Goal: Find specific page/section: Find specific page/section

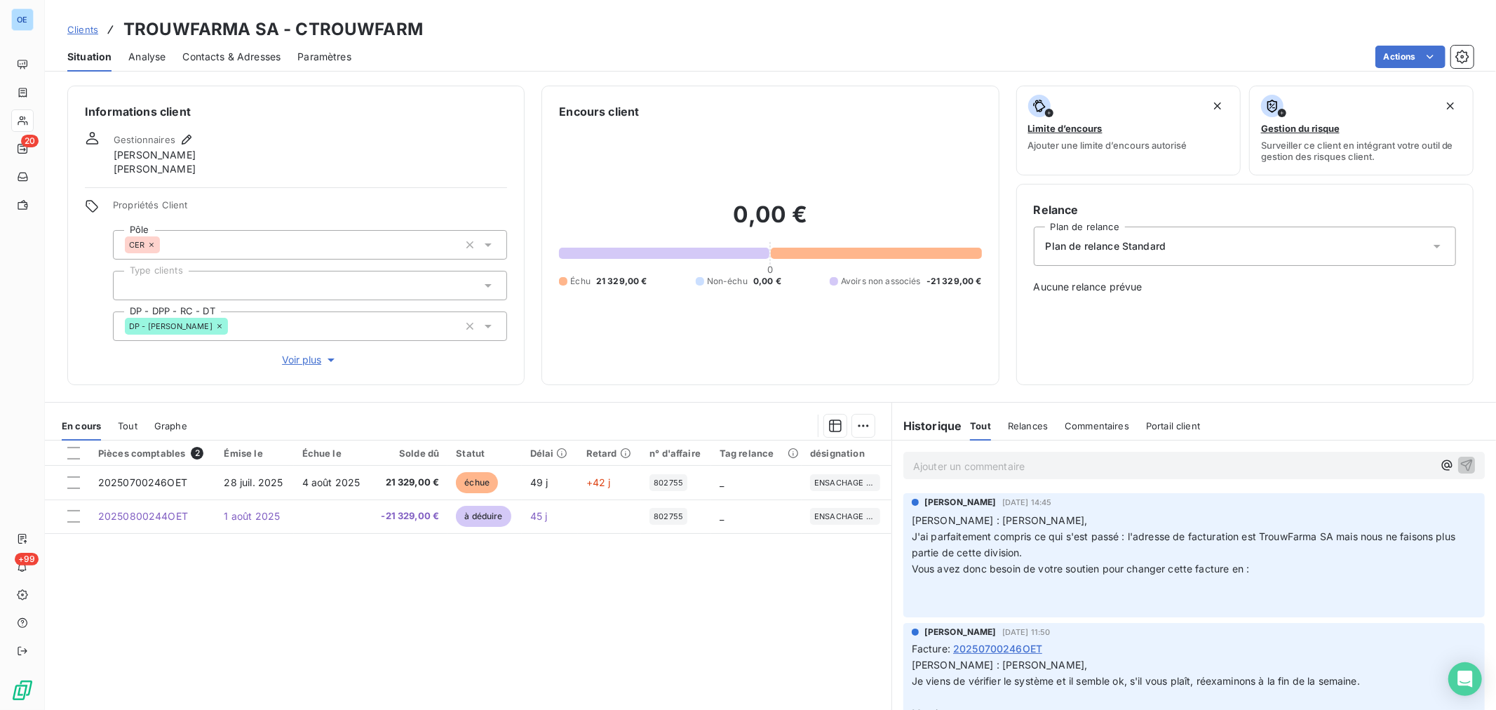
scroll to position [43, 0]
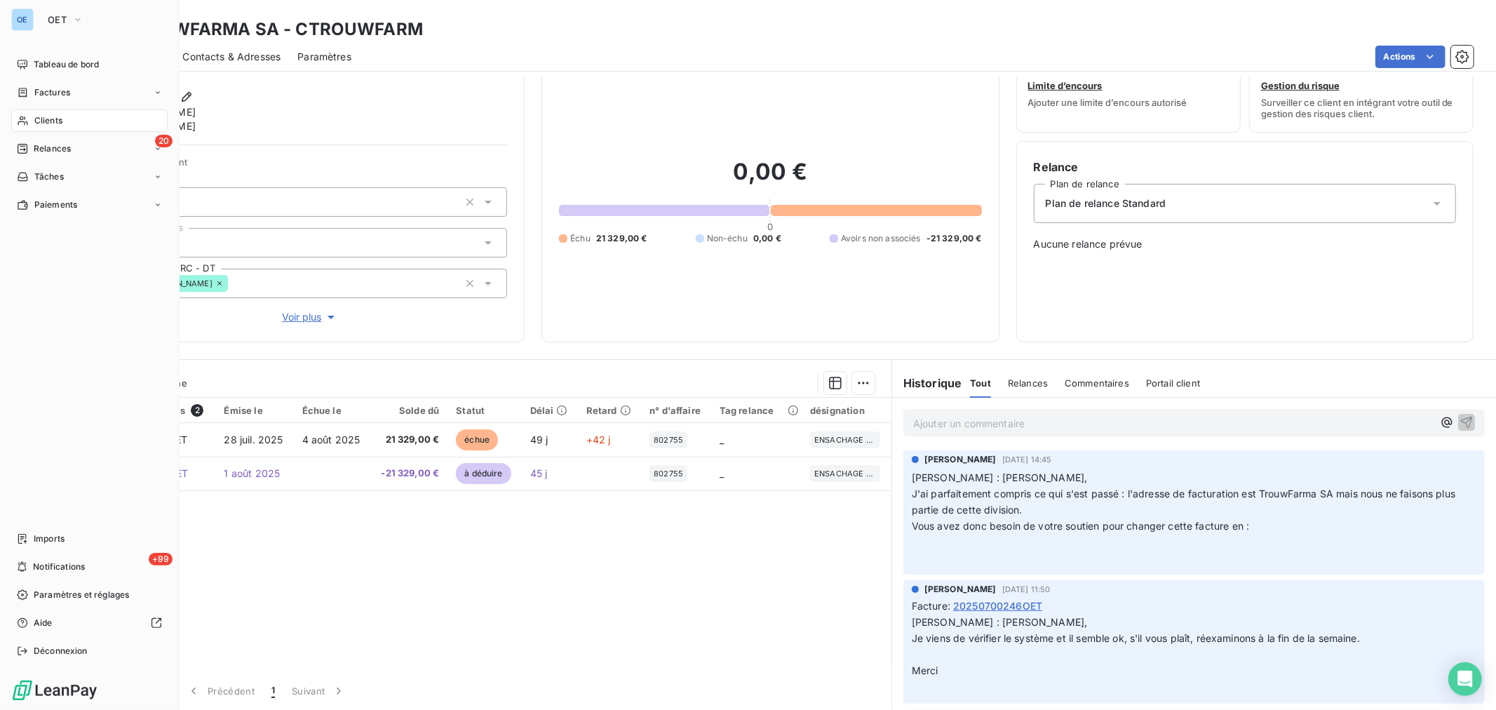
click at [31, 124] on div "Clients" at bounding box center [89, 120] width 156 height 22
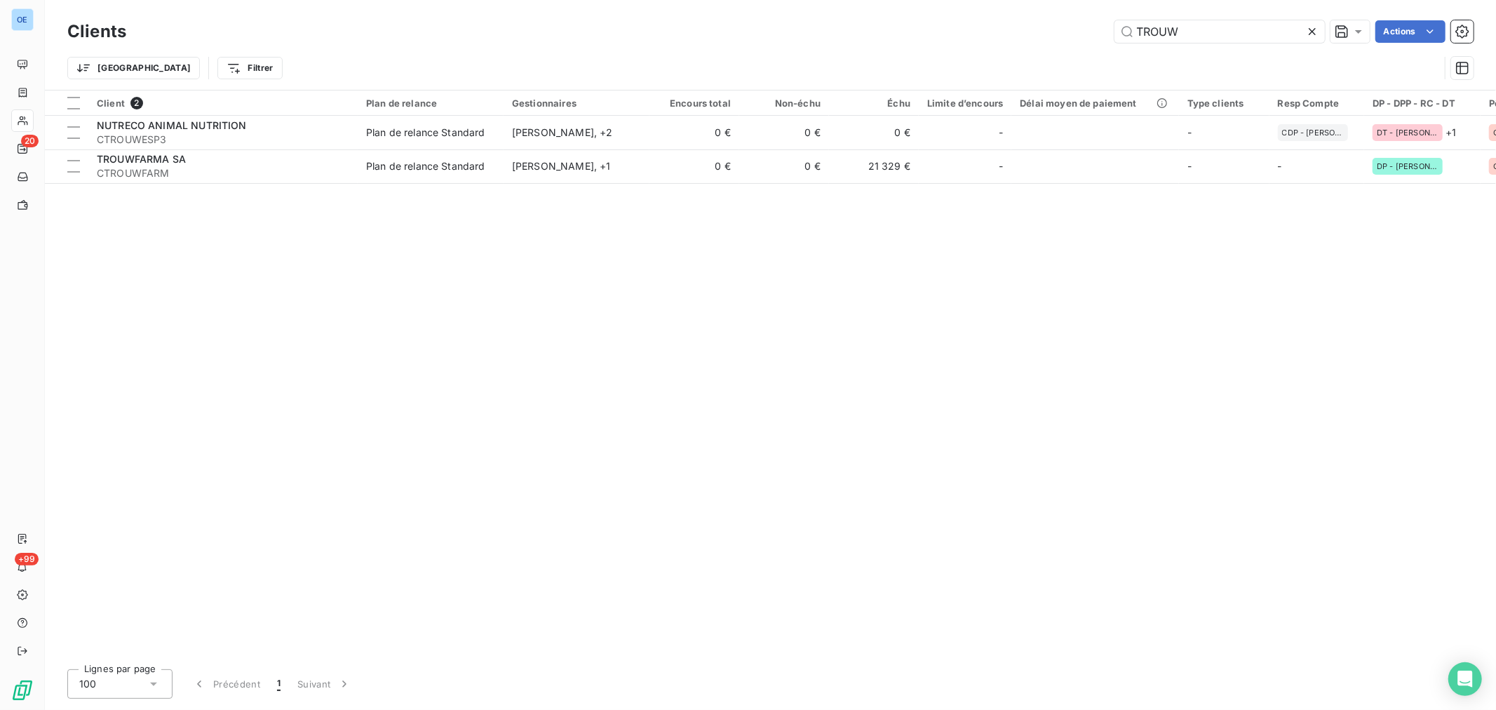
click at [1195, 3] on div "Clients TROUW Actions Trier Filtrer" at bounding box center [770, 45] width 1451 height 90
click at [1181, 23] on input "TROUW" at bounding box center [1219, 31] width 210 height 22
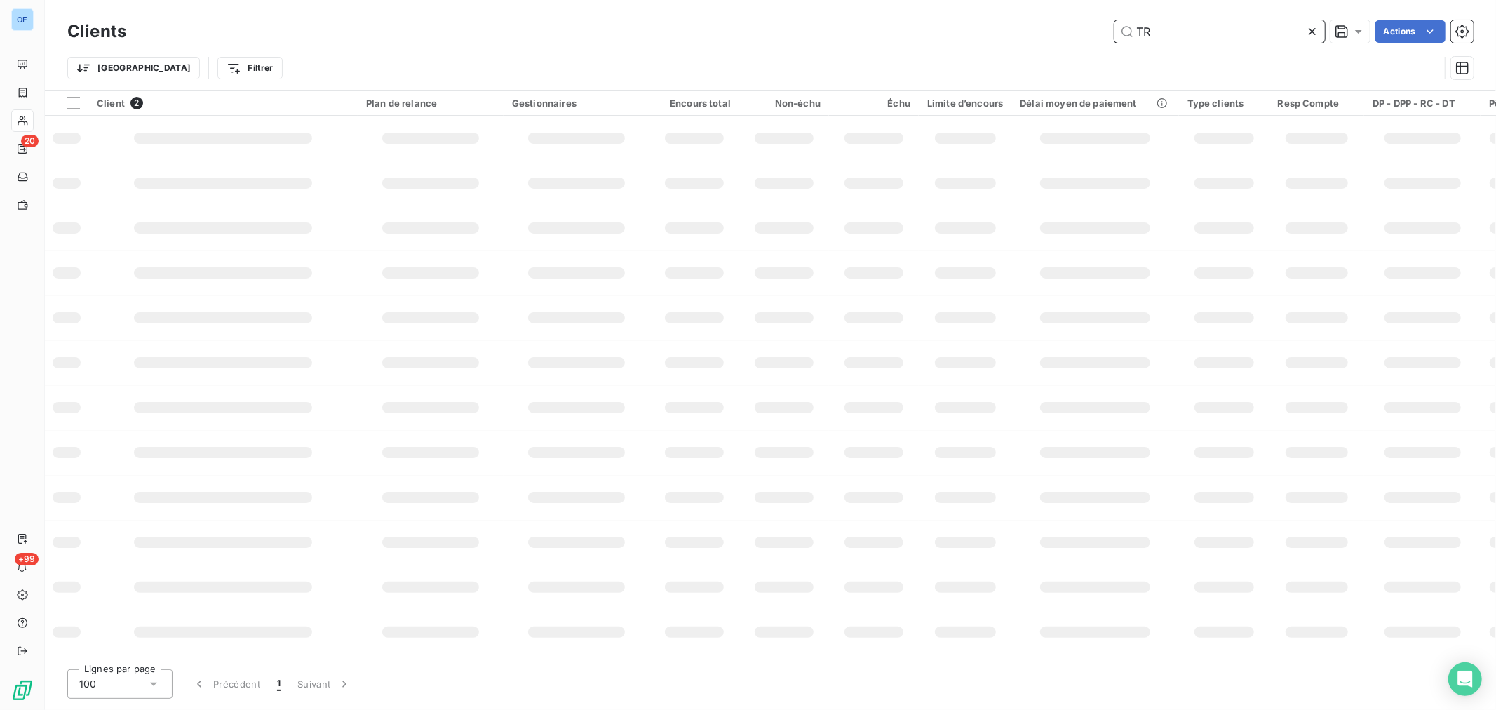
type input "T"
type input "omron"
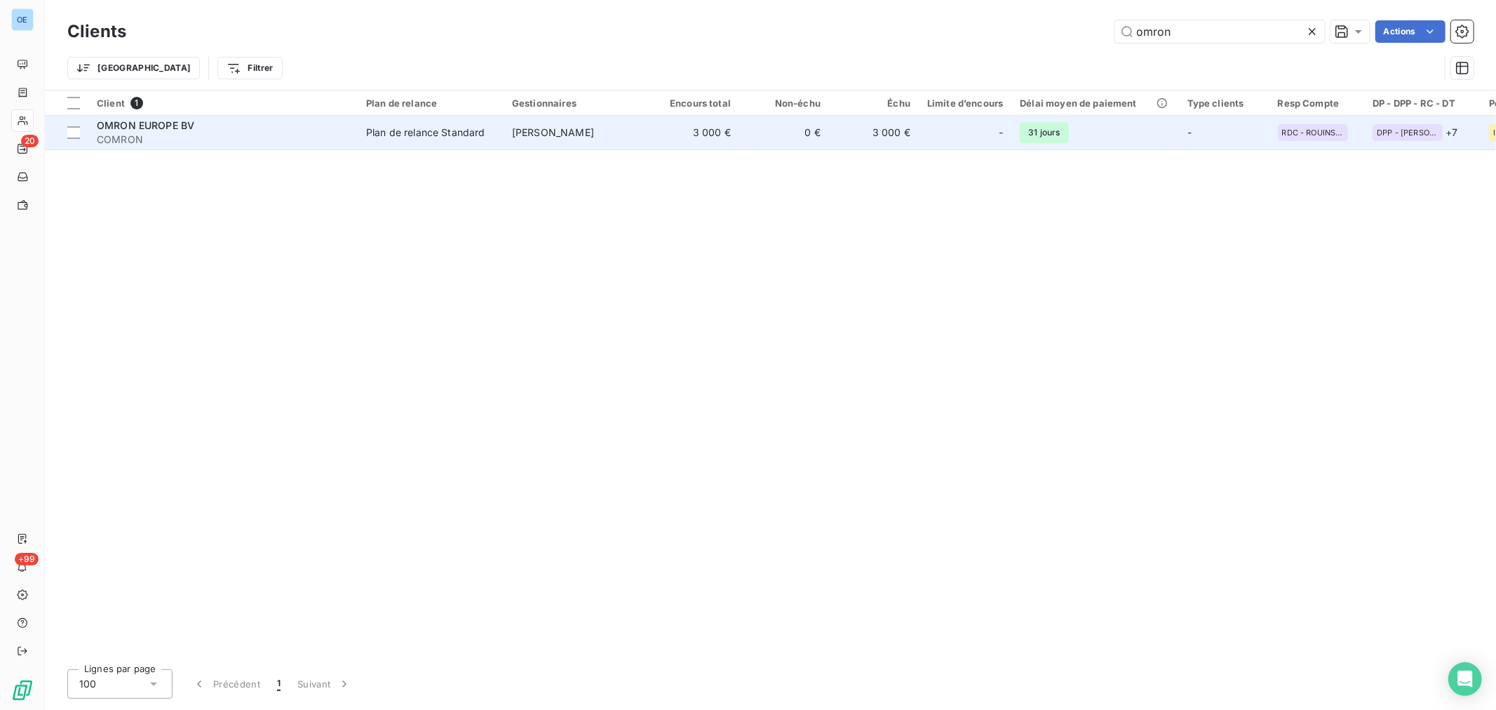
click at [857, 142] on td "3 000 €" at bounding box center [874, 133] width 90 height 34
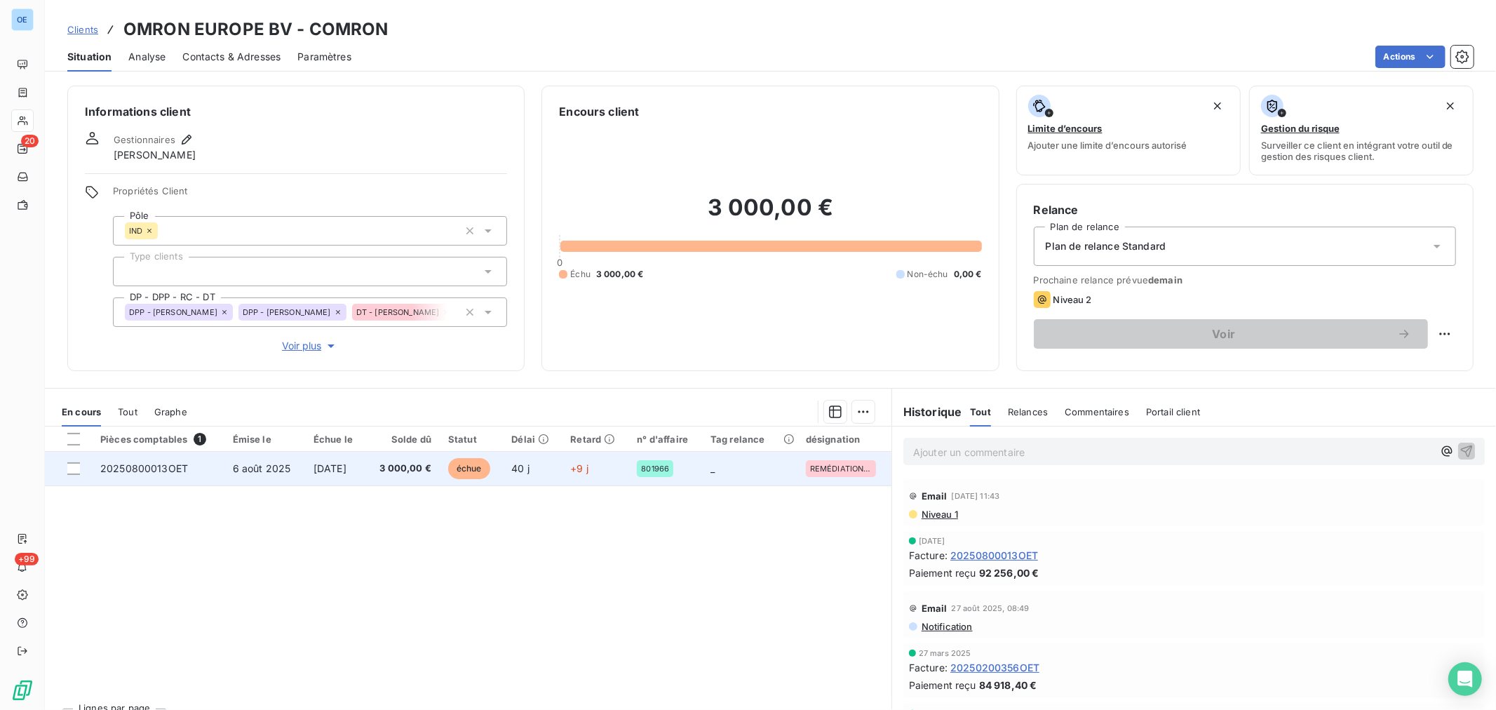
click at [747, 475] on td "_" at bounding box center [749, 469] width 95 height 34
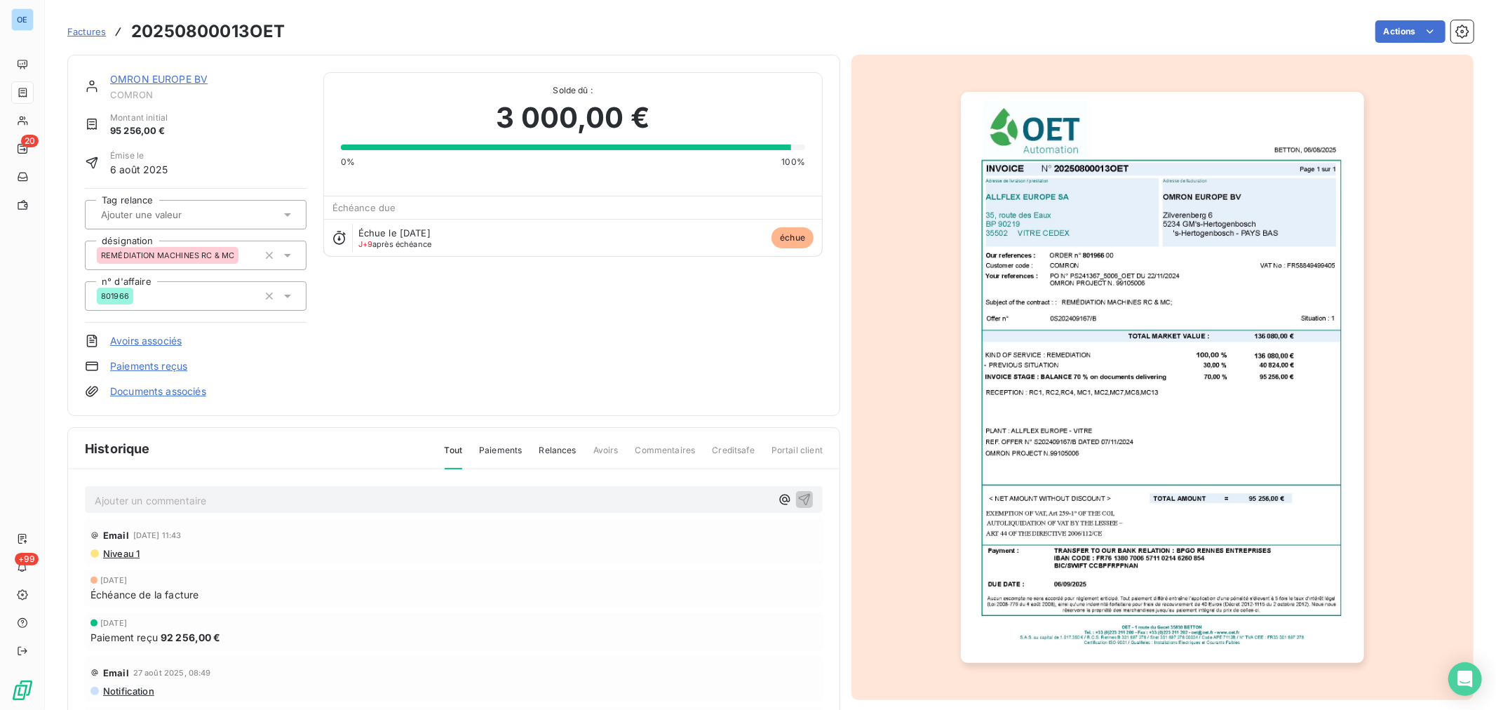
click at [257, 492] on p "Ajouter un commentaire ﻿" at bounding box center [433, 501] width 676 height 18
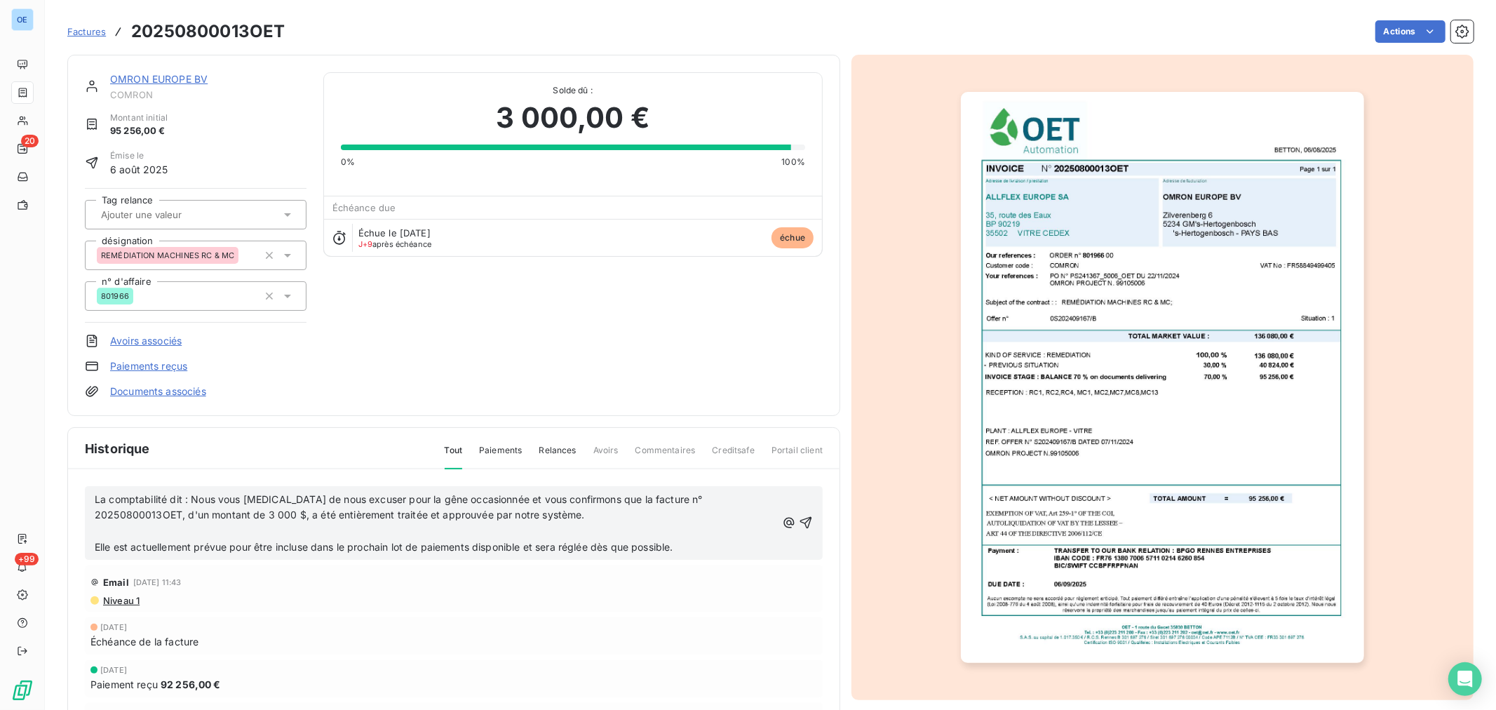
drag, startPoint x: 210, startPoint y: 517, endPoint x: 243, endPoint y: 506, distance: 34.1
click at [210, 517] on span "La comptabilité dit : Nous vous [MEDICAL_DATA] de nous excuser pour la gêne occ…" at bounding box center [400, 507] width 611 height 28
click at [374, 534] on p "﻿" at bounding box center [436, 531] width 682 height 16
